Goal: Task Accomplishment & Management: Manage account settings

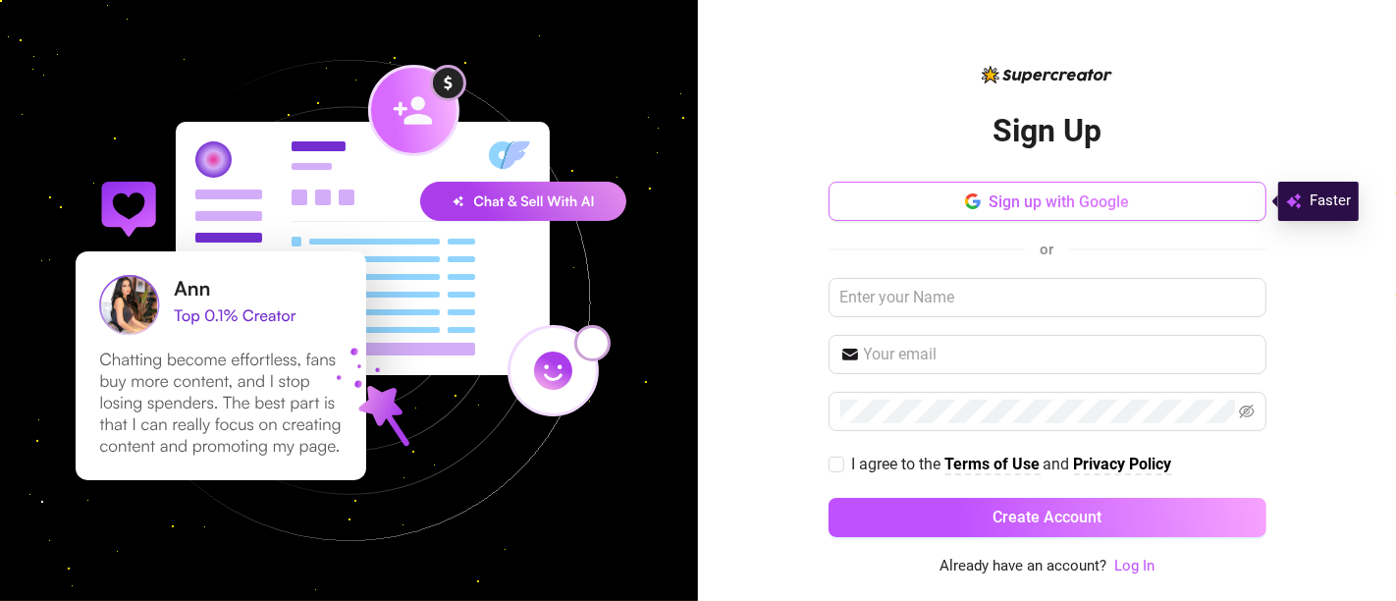
click at [1098, 194] on span "Sign up with Google" at bounding box center [1059, 201] width 140 height 19
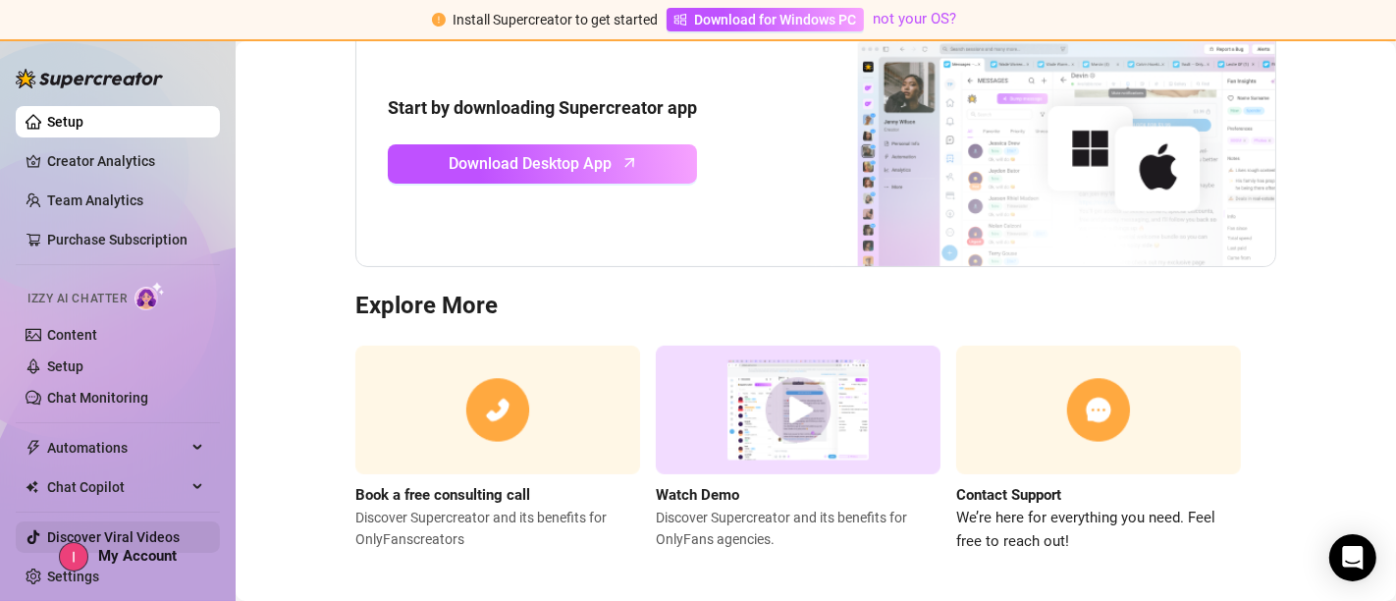
scroll to position [247, 0]
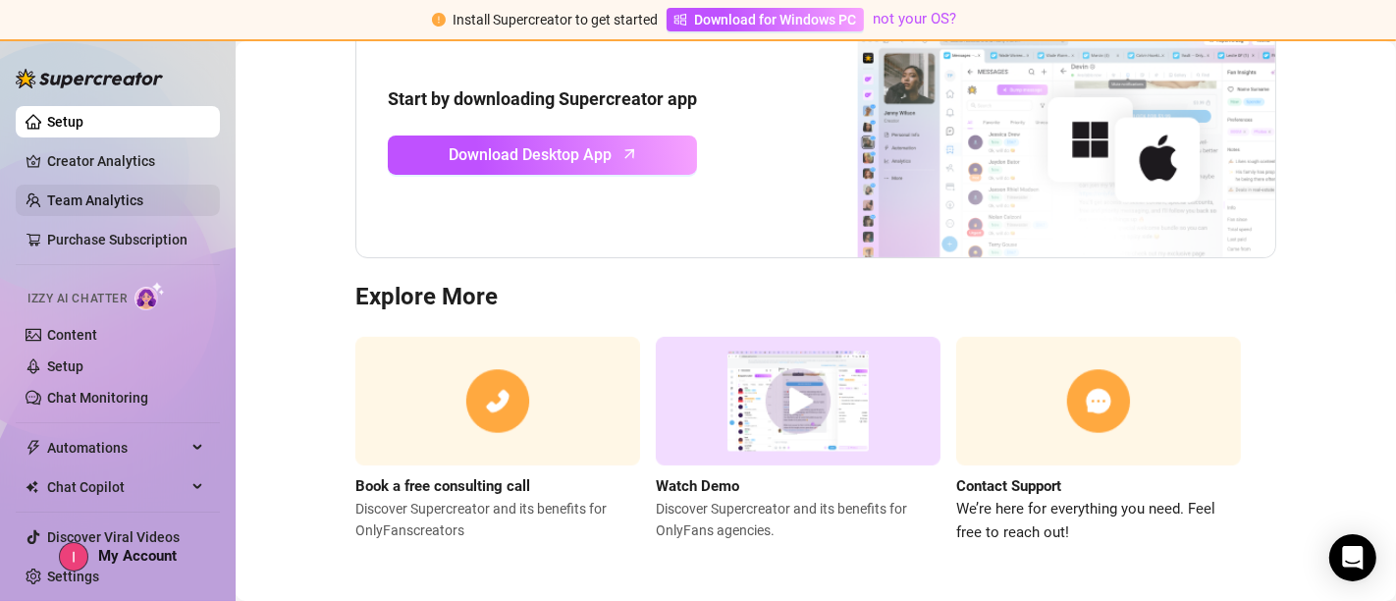
drag, startPoint x: 99, startPoint y: 159, endPoint x: 99, endPoint y: 211, distance: 52.0
click at [99, 159] on link "Creator Analytics" at bounding box center [125, 160] width 157 height 31
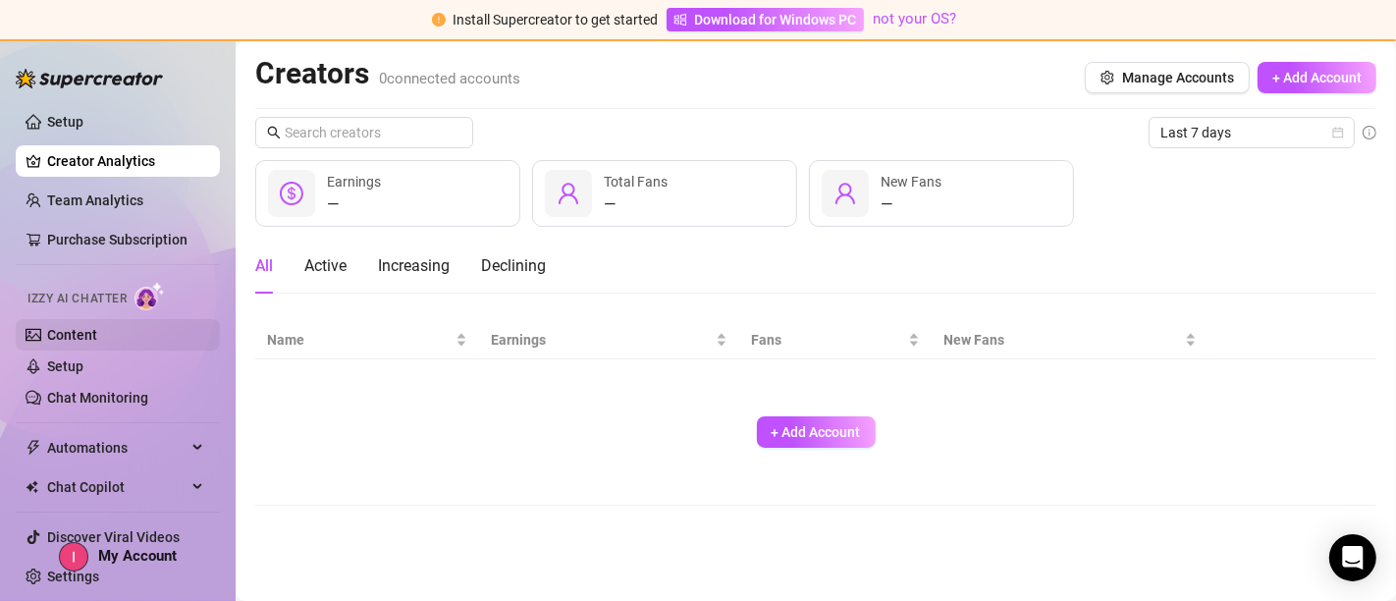
click at [61, 329] on link "Content" at bounding box center [72, 335] width 50 height 16
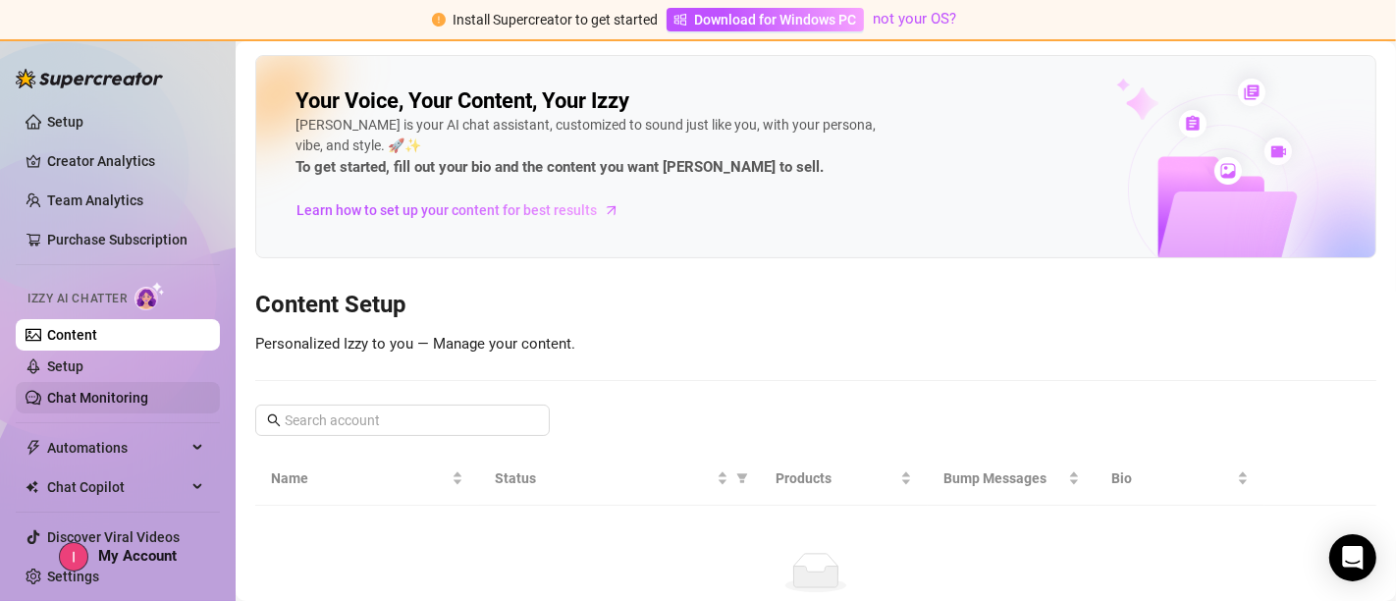
click at [73, 400] on link "Chat Monitoring" at bounding box center [97, 398] width 101 height 16
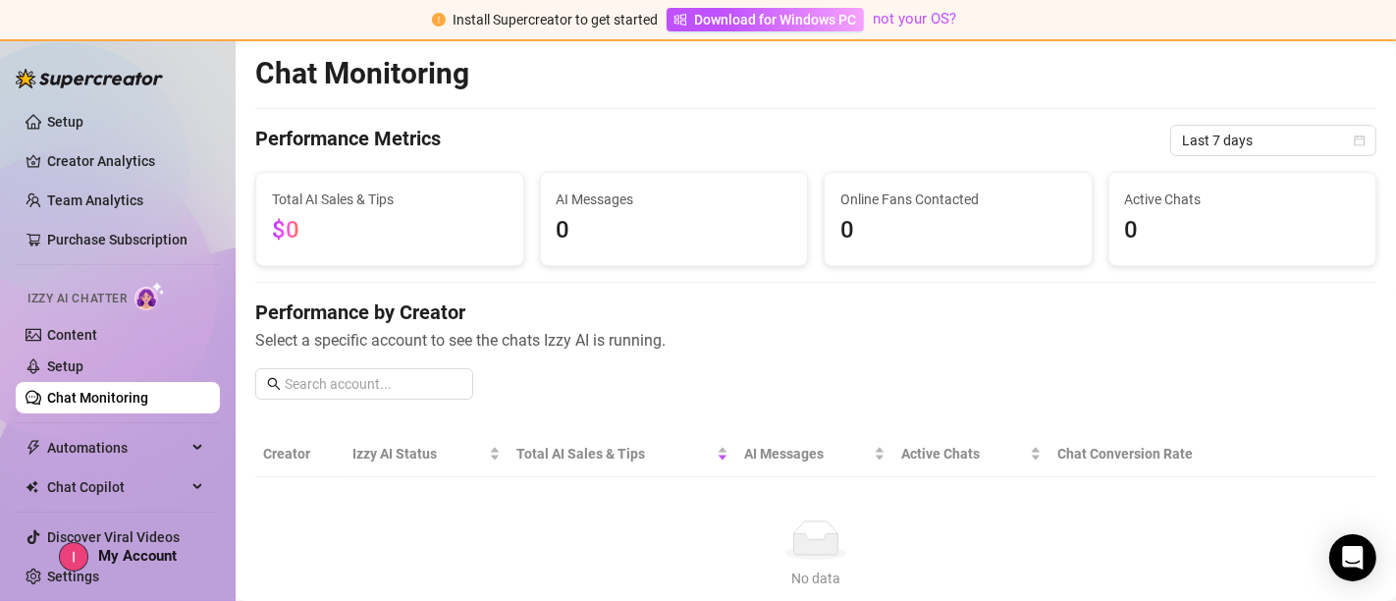
click at [73, 400] on link "Chat Monitoring" at bounding box center [97, 398] width 101 height 16
click at [123, 489] on span "Chat Copilot" at bounding box center [116, 486] width 139 height 31
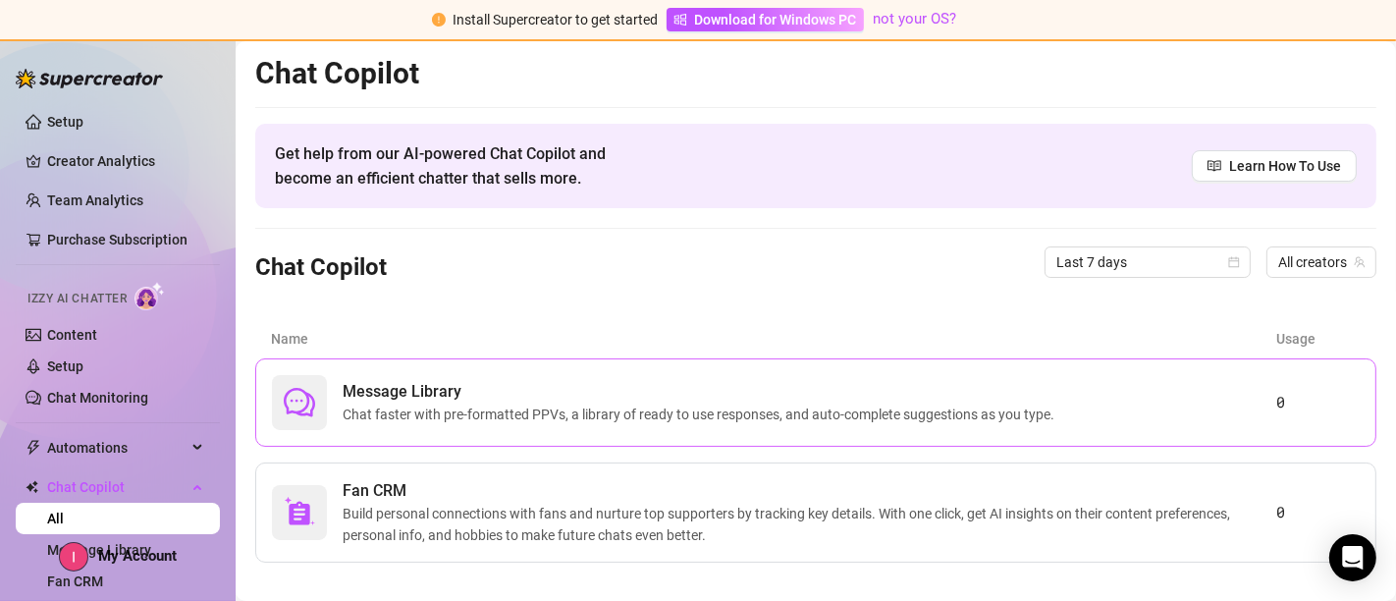
click at [690, 412] on span "Chat faster with pre-formatted PPVs, a library of ready to use responses, and a…" at bounding box center [703, 414] width 720 height 22
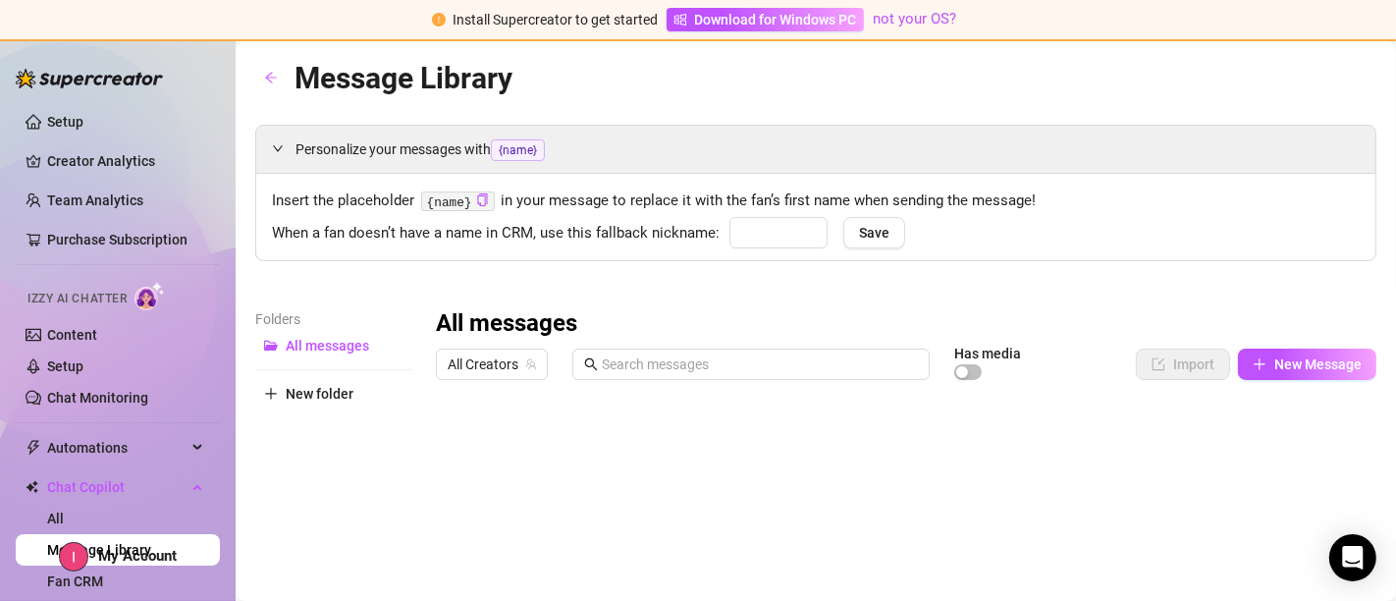
type input "babe"
click at [98, 581] on link "Fan CRM" at bounding box center [75, 581] width 56 height 16
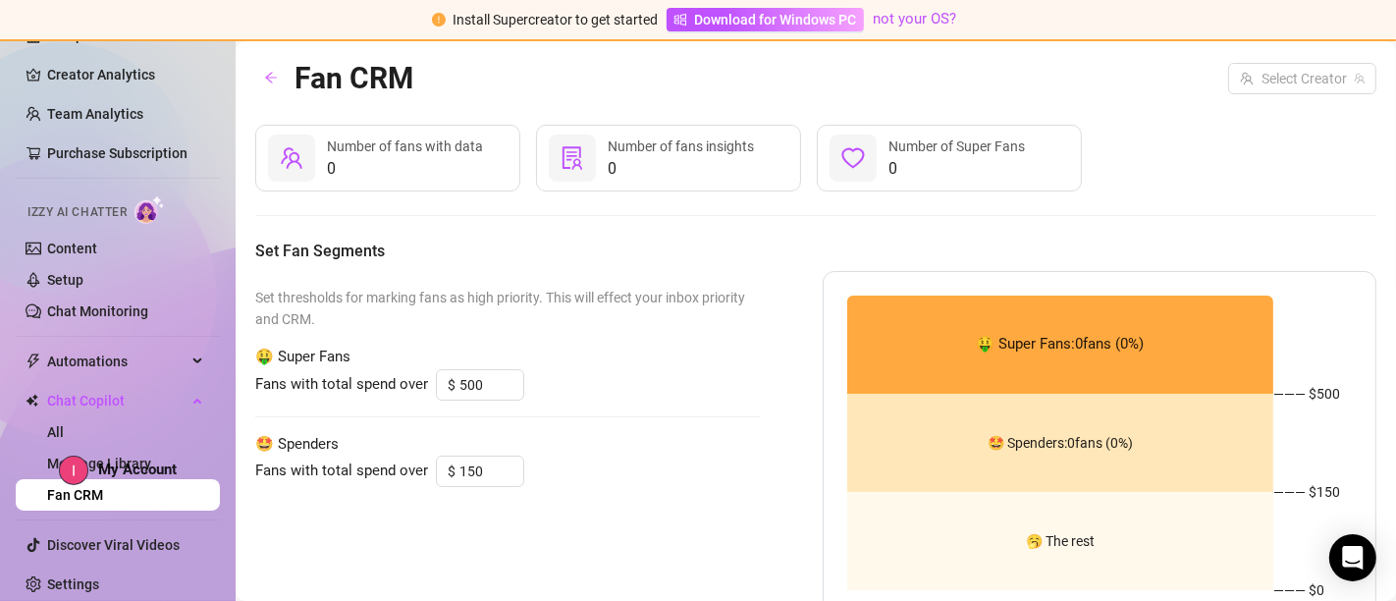
scroll to position [91, 0]
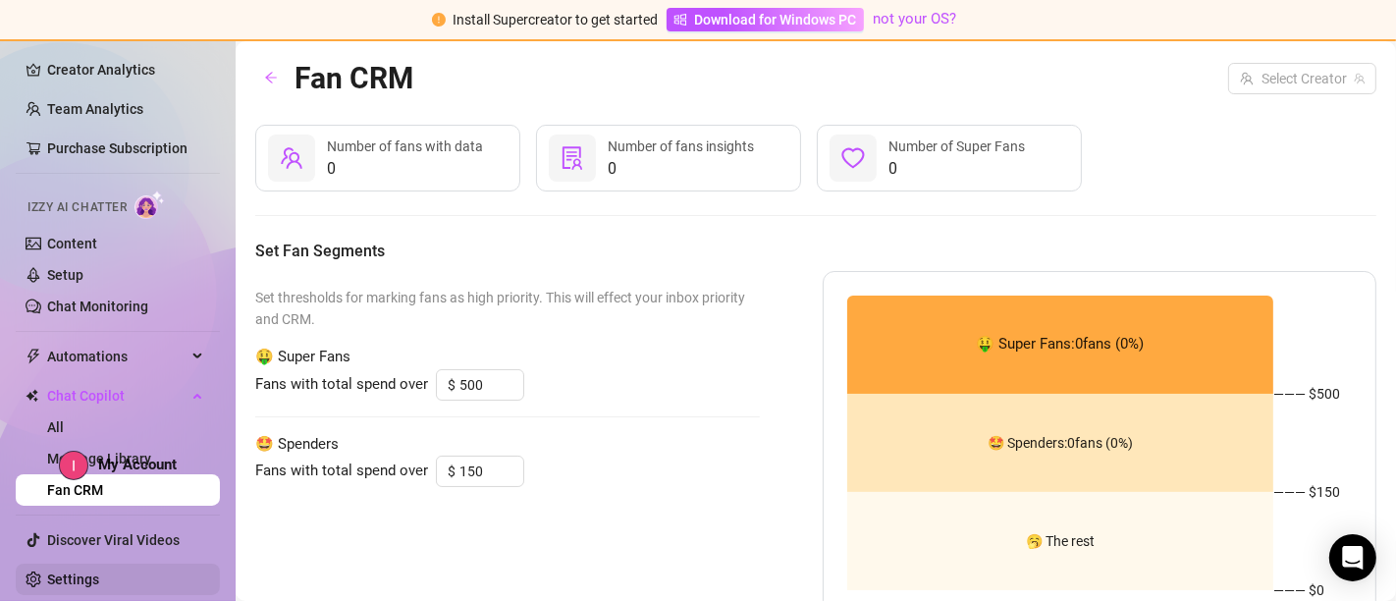
click at [99, 573] on link "Settings" at bounding box center [73, 579] width 52 height 16
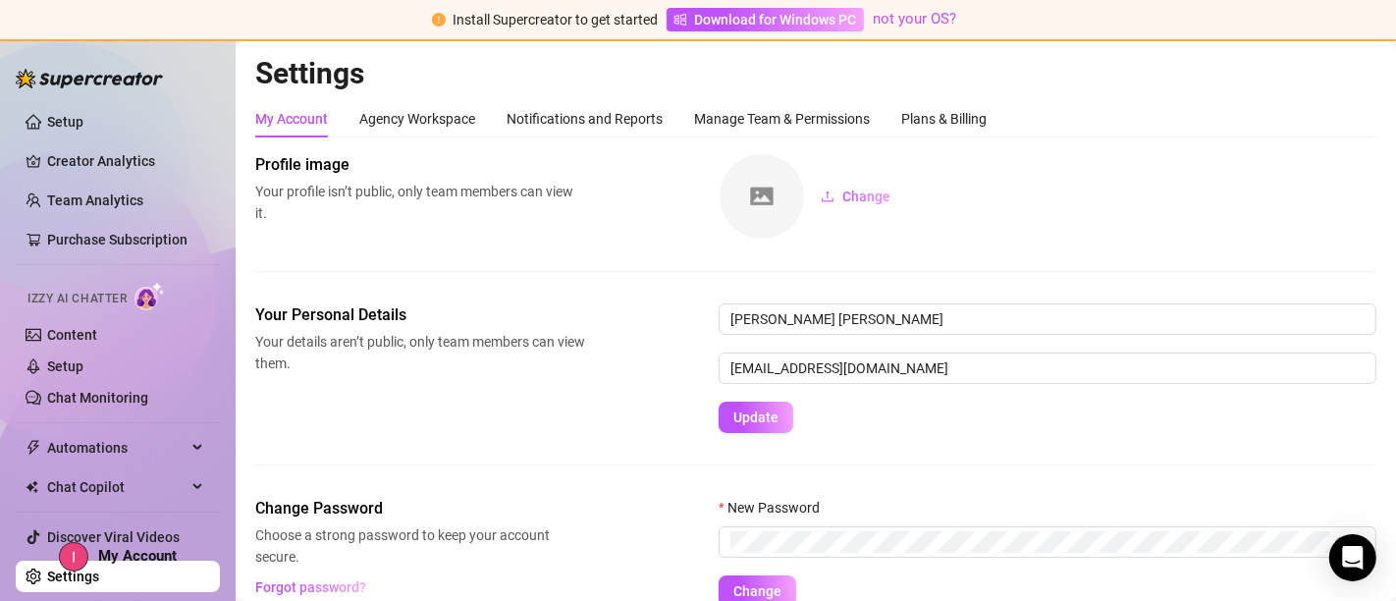
click at [387, 439] on div "Your Personal Details Your details aren’t public, only team members can view th…" at bounding box center [815, 399] width 1121 height 193
click at [92, 450] on span "Automations" at bounding box center [116, 447] width 139 height 31
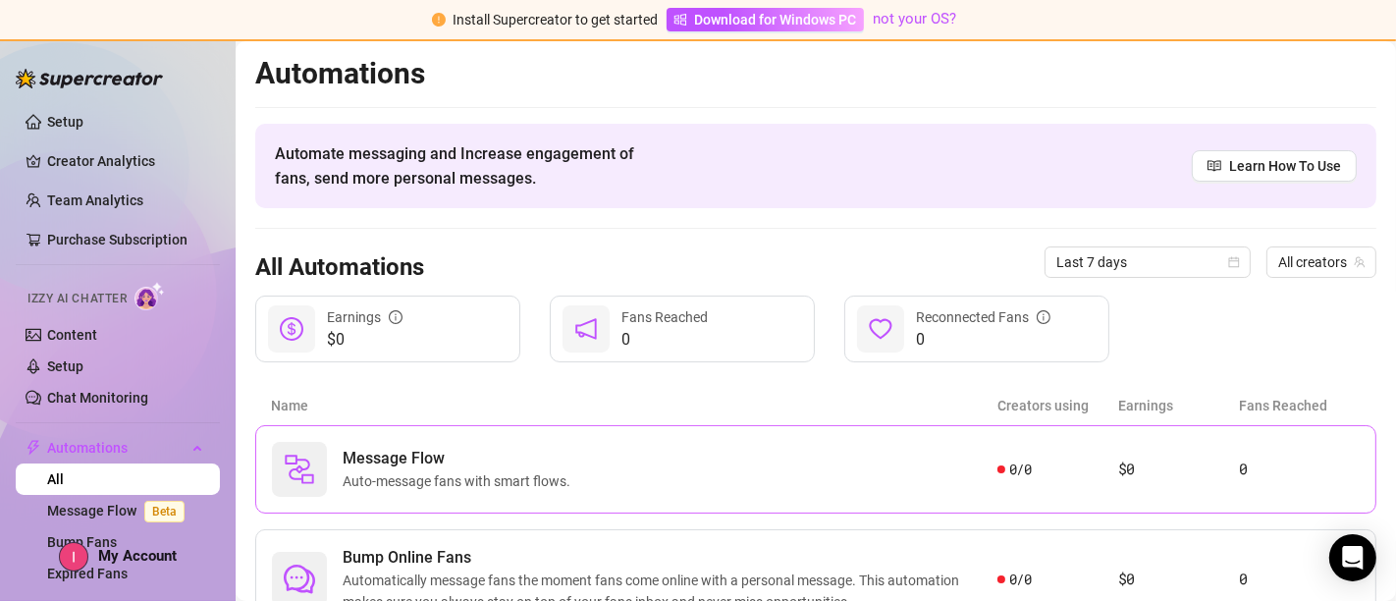
click at [655, 472] on div "Message Flow Auto-message fans with smart flows." at bounding box center [634, 469] width 725 height 55
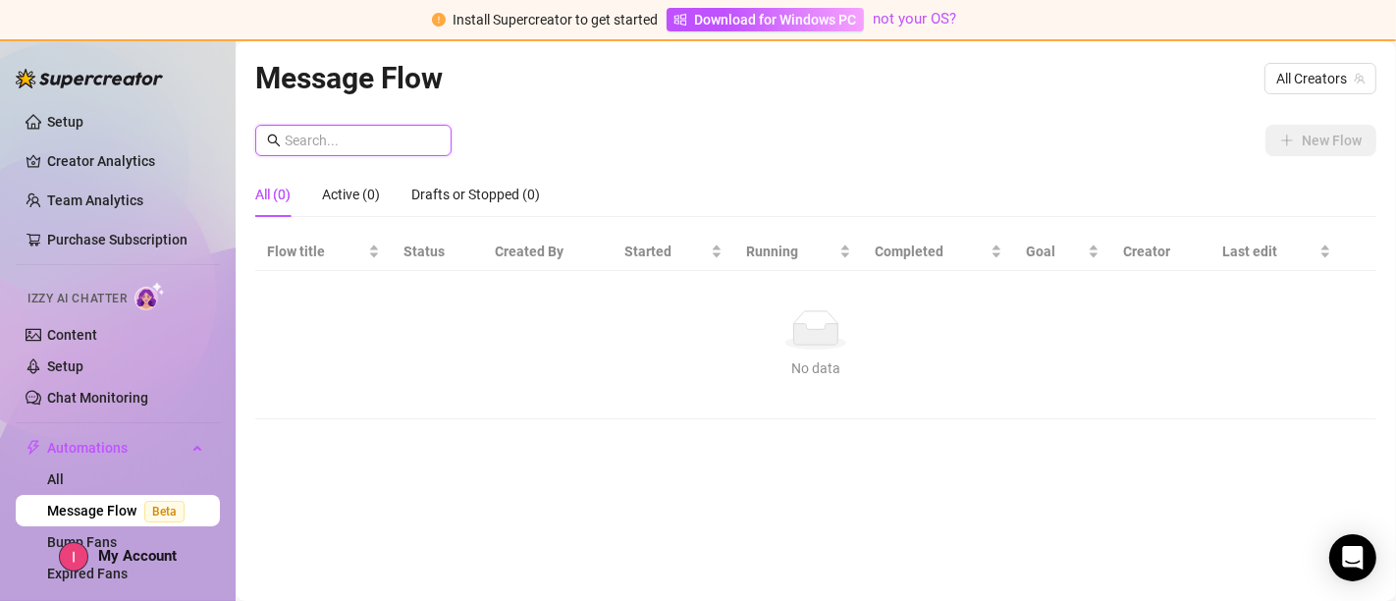
click at [371, 141] on input "text" at bounding box center [362, 141] width 155 height 22
type input "flirty"
